Goal: Information Seeking & Learning: Learn about a topic

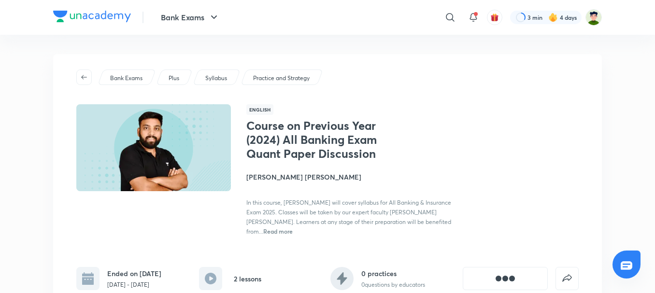
click at [271, 180] on h4 "[PERSON_NAME] [PERSON_NAME]" at bounding box center [354, 177] width 217 height 10
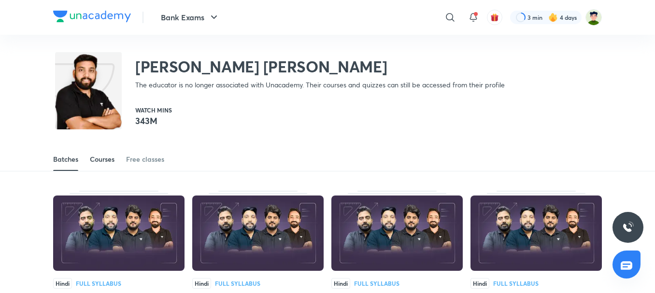
click at [91, 153] on link "Courses" at bounding box center [102, 159] width 25 height 23
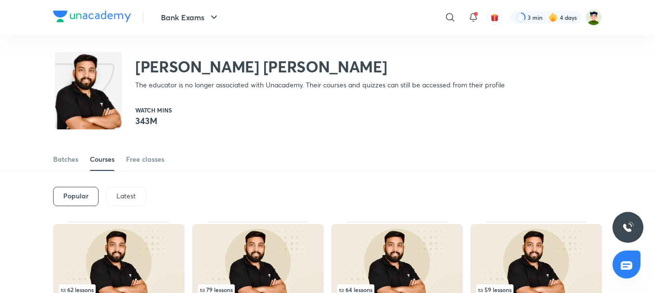
click at [101, 176] on div "Popular Latest" at bounding box center [327, 197] width 549 height 50
click at [124, 199] on p "Latest" at bounding box center [125, 196] width 19 height 8
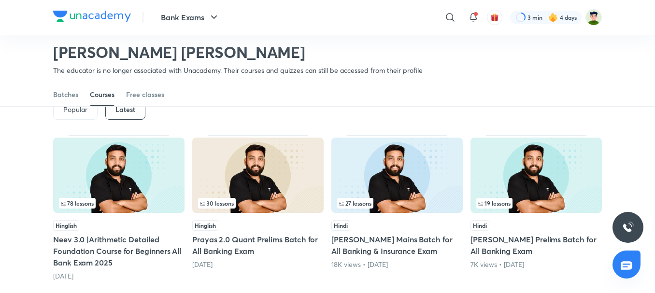
scroll to position [58, 0]
click at [124, 196] on img at bounding box center [118, 174] width 131 height 75
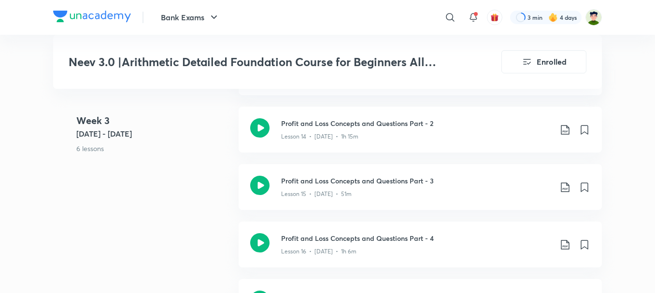
scroll to position [1294, 0]
click at [253, 240] on icon at bounding box center [259, 243] width 19 height 19
